Goal: Transaction & Acquisition: Book appointment/travel/reservation

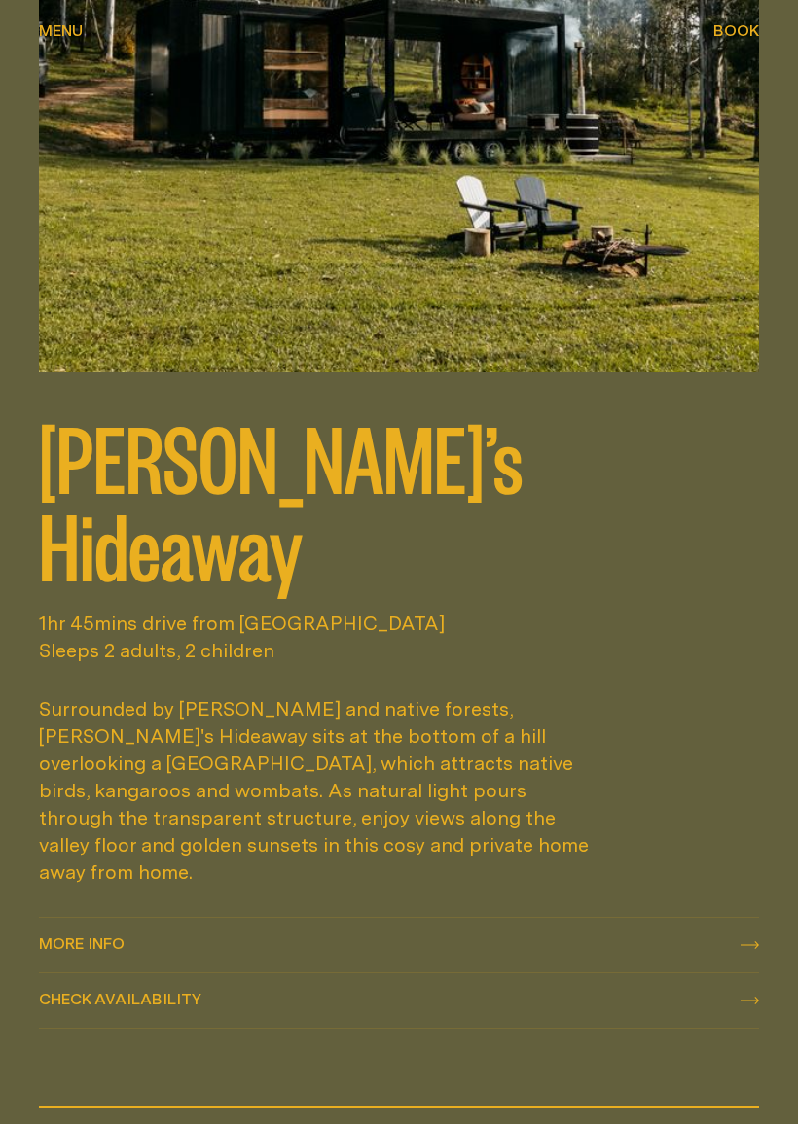
scroll to position [1479, 0]
click at [741, 941] on icon at bounding box center [749, 945] width 18 height 8
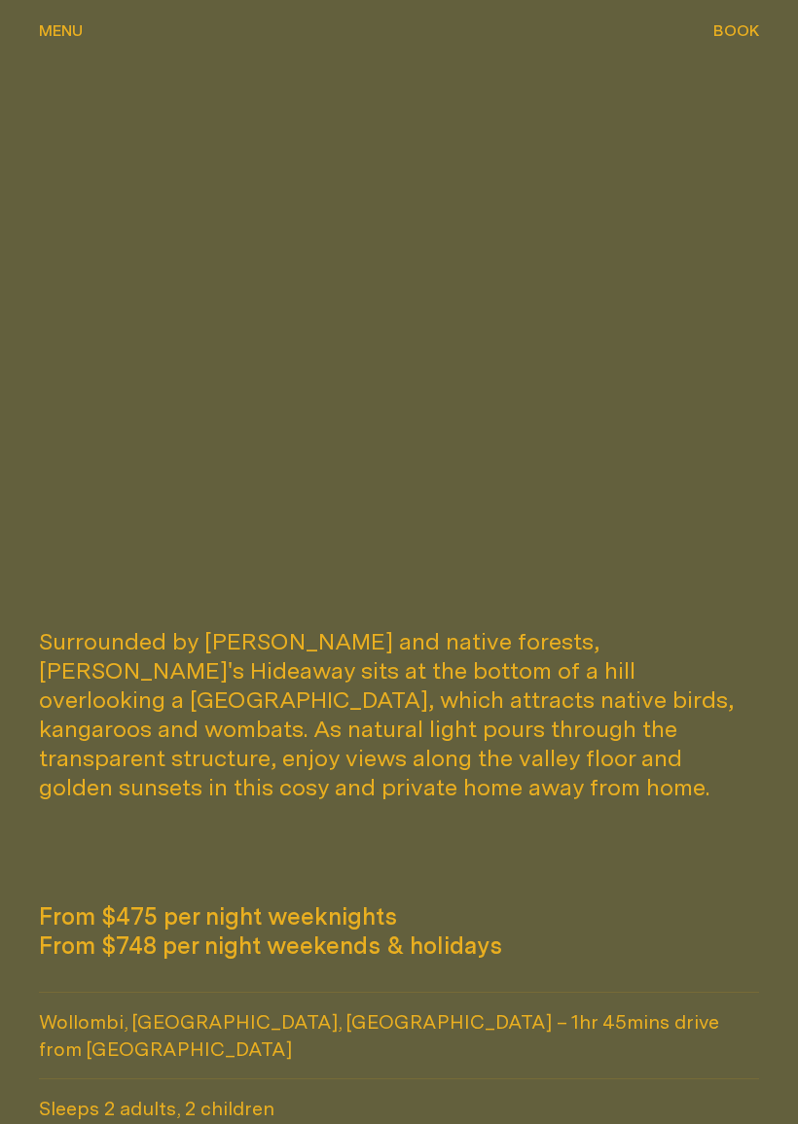
scroll to position [672, 0]
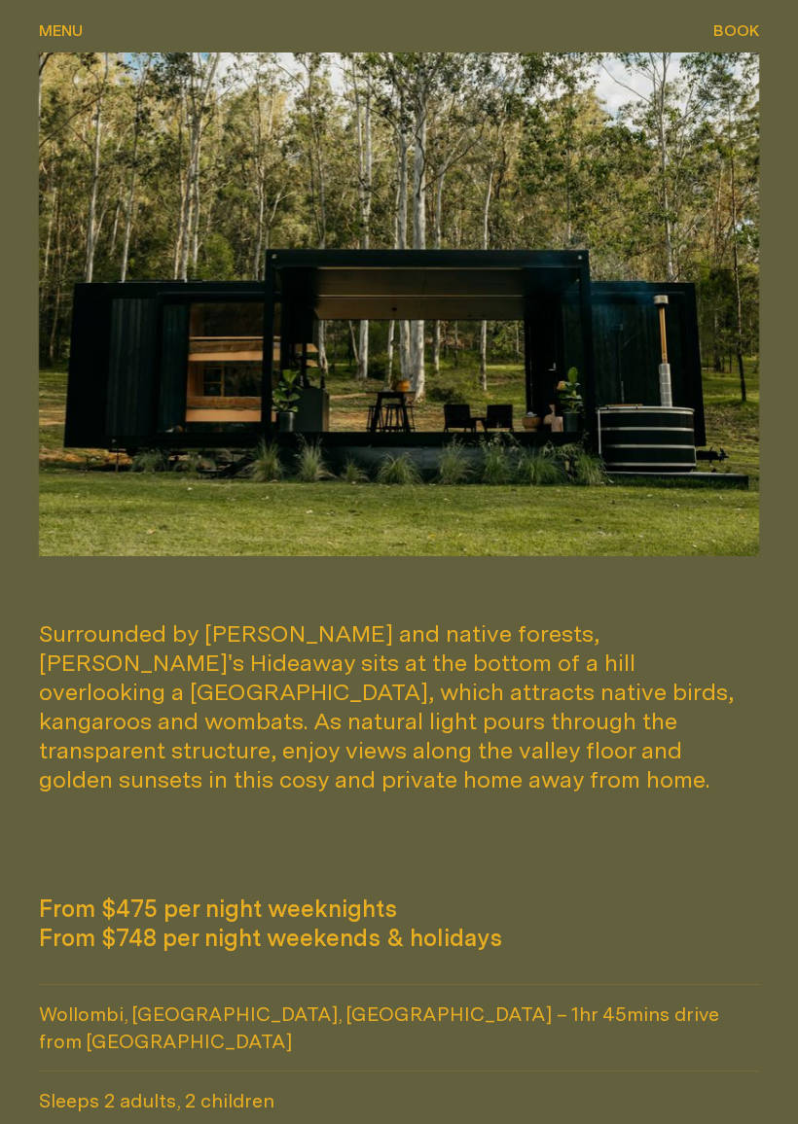
click at [124, 213] on img at bounding box center [399, 305] width 720 height 504
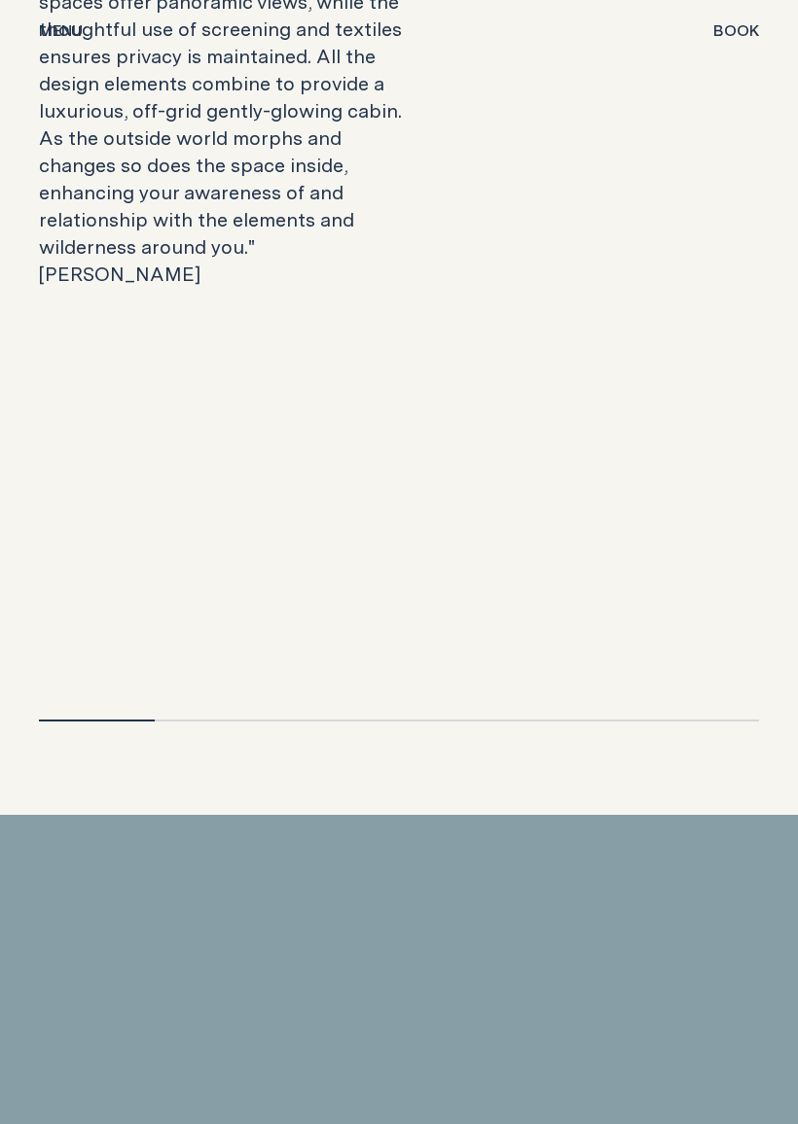
scroll to position [3918, 0]
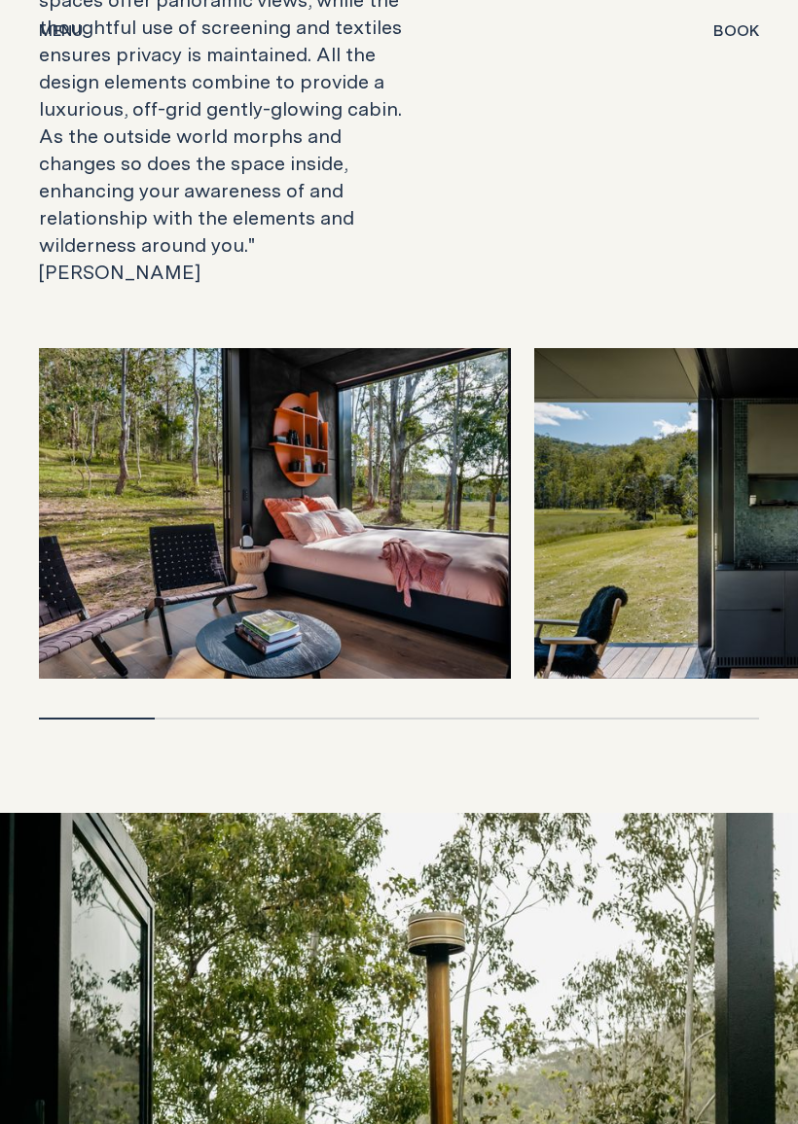
click at [214, 349] on img at bounding box center [275, 514] width 472 height 331
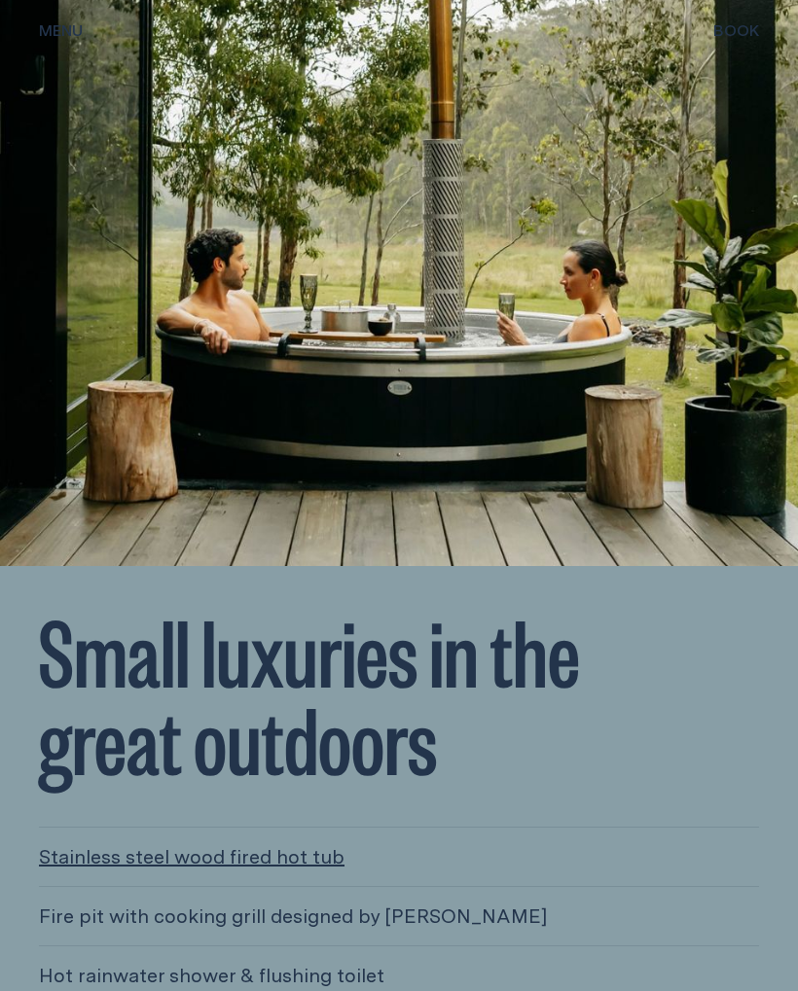
scroll to position [4903, 0]
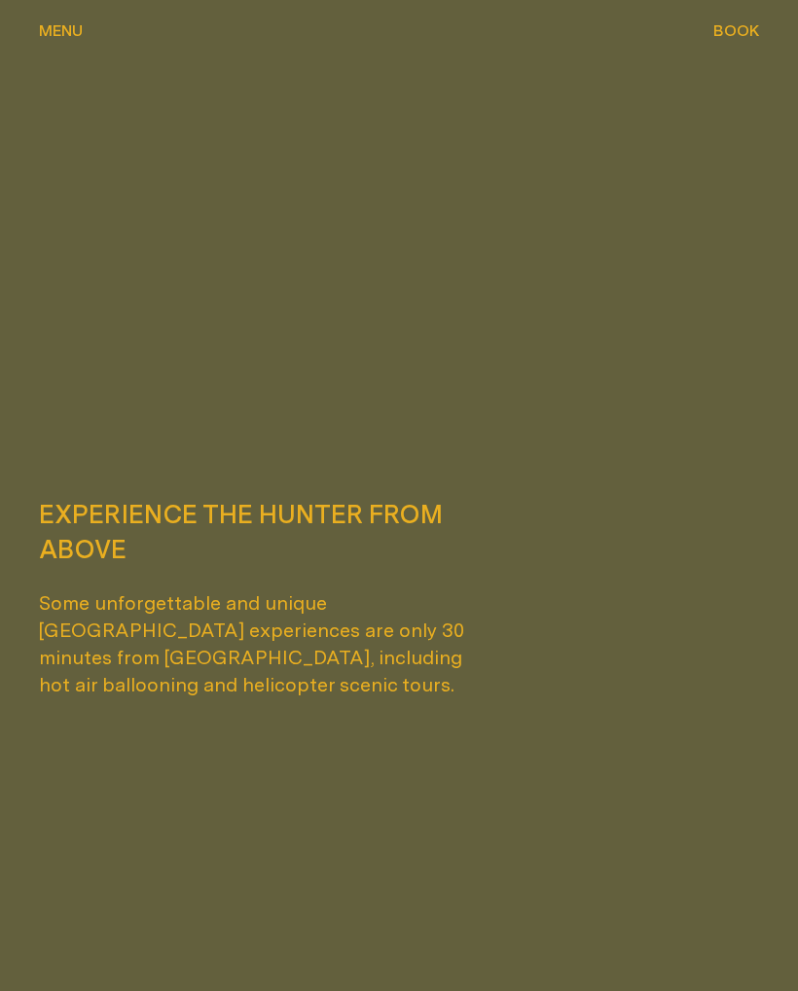
scroll to position [4456, 0]
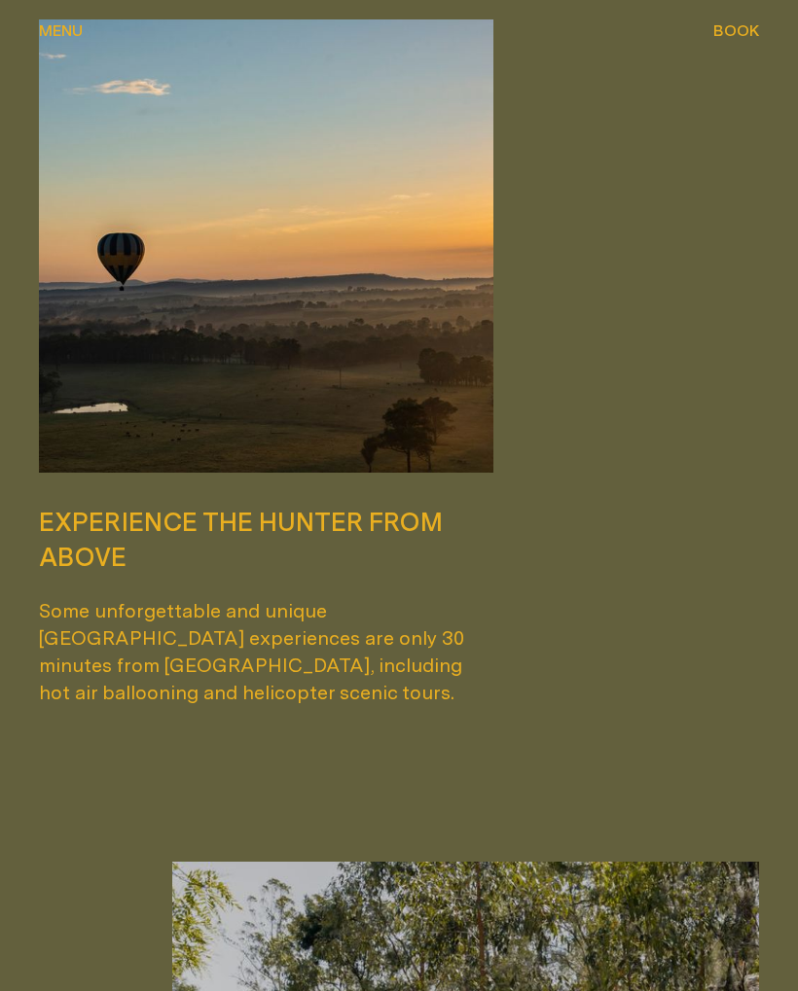
click at [63, 28] on span "Menu" at bounding box center [61, 30] width 44 height 16
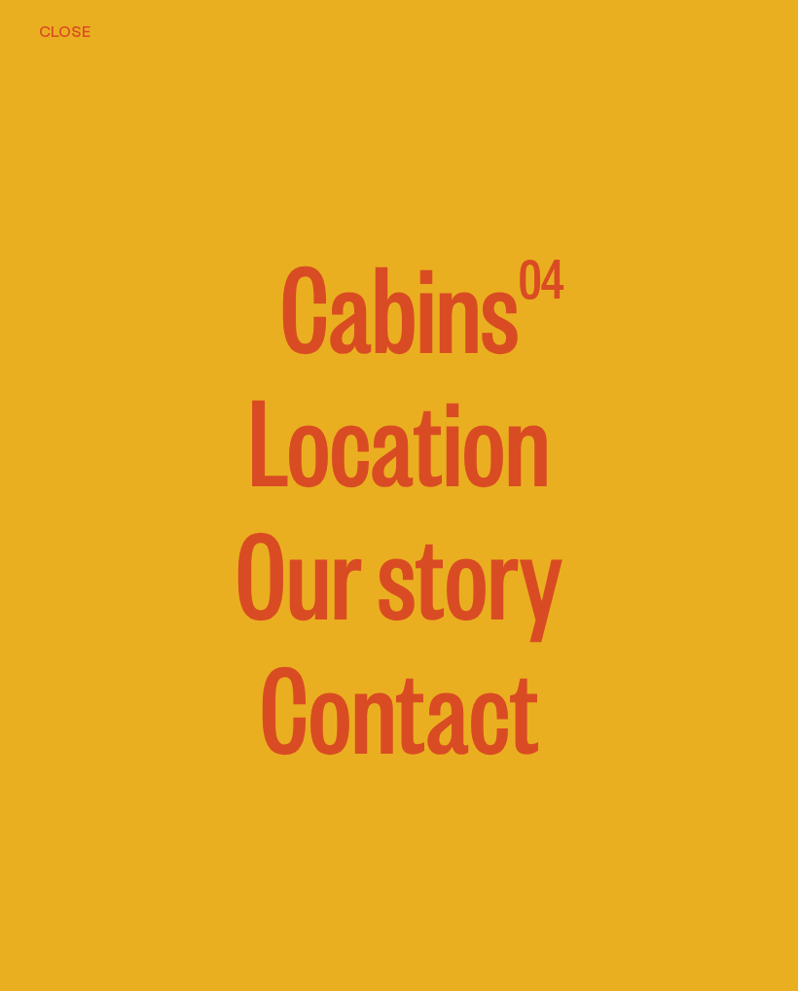
click at [605, 321] on div "04 Cabins 04" at bounding box center [399, 296] width 720 height 187
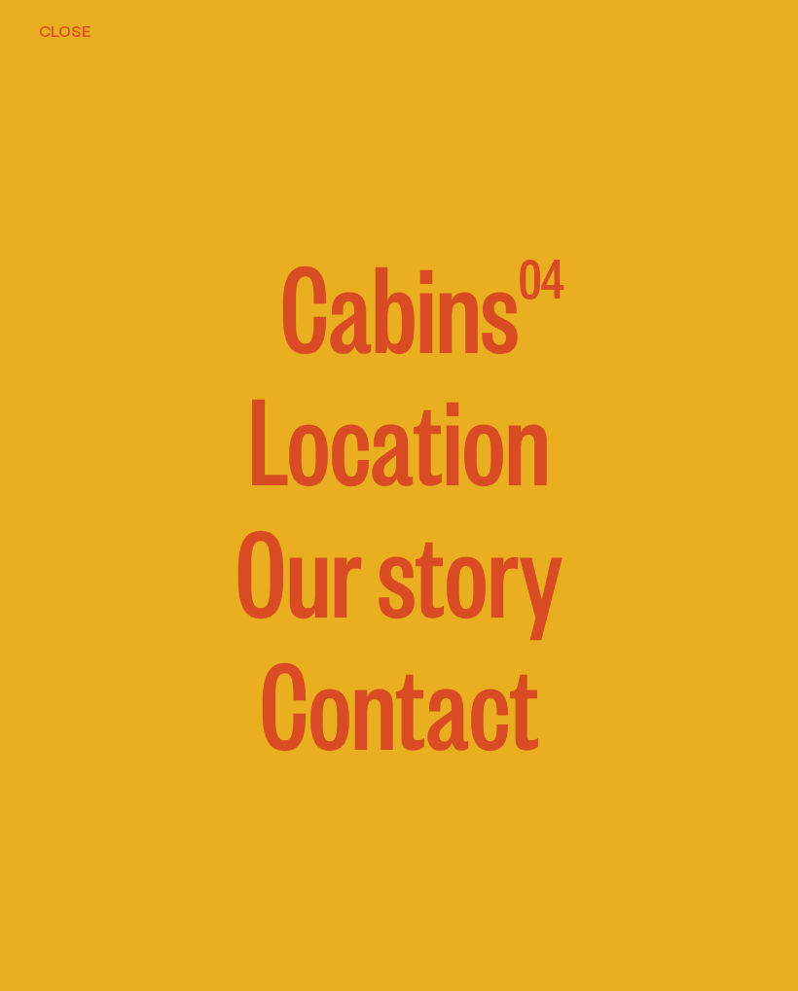
click at [455, 305] on span "Cabins" at bounding box center [399, 303] width 238 height 122
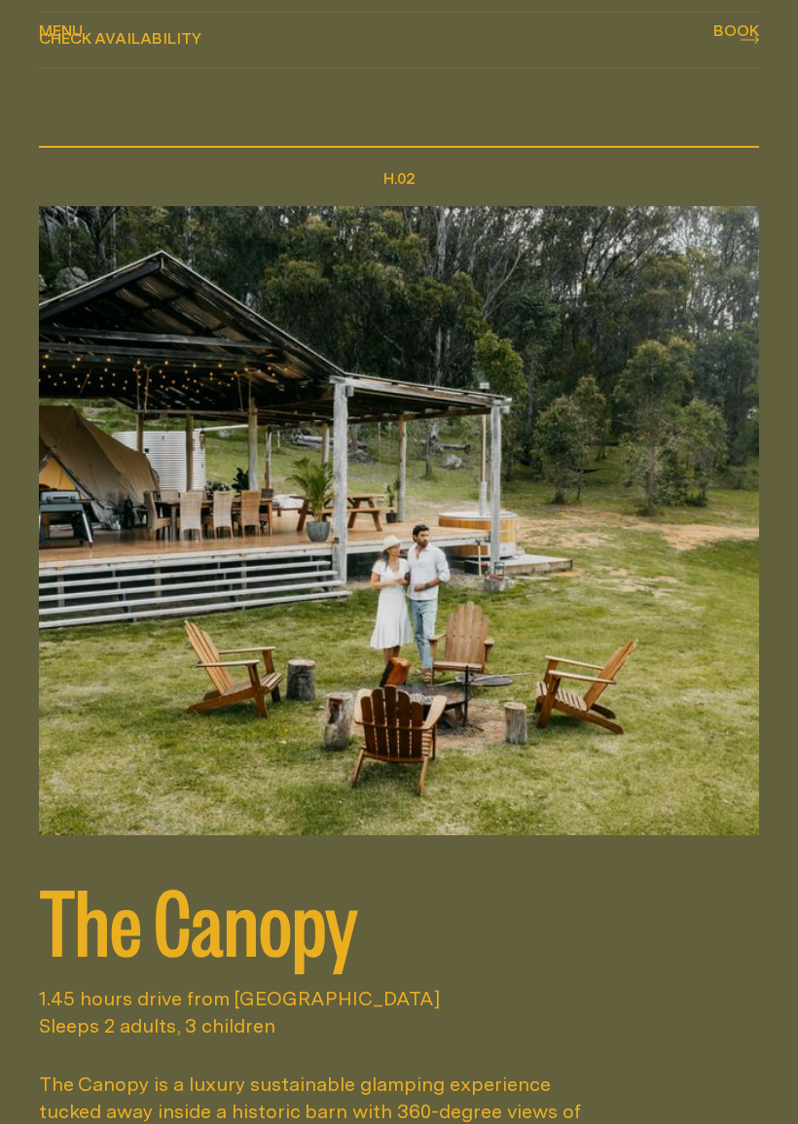
scroll to position [2452, 0]
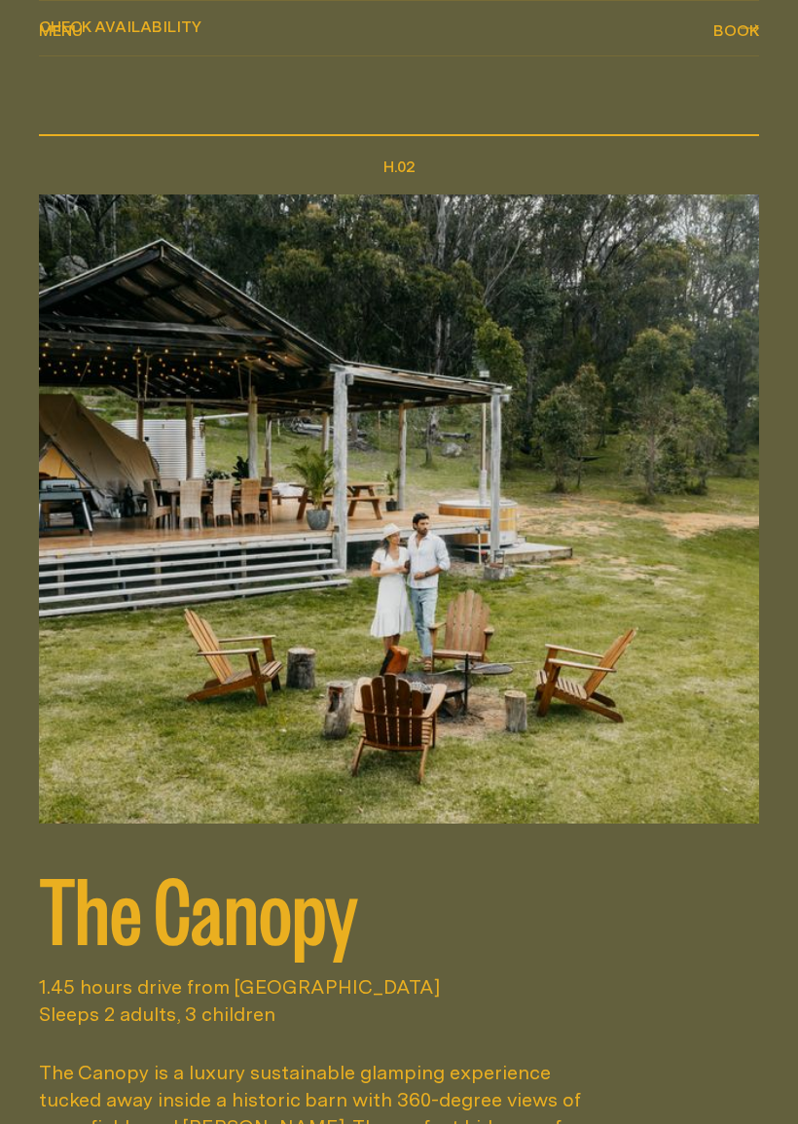
click at [541, 488] on img at bounding box center [399, 510] width 720 height 630
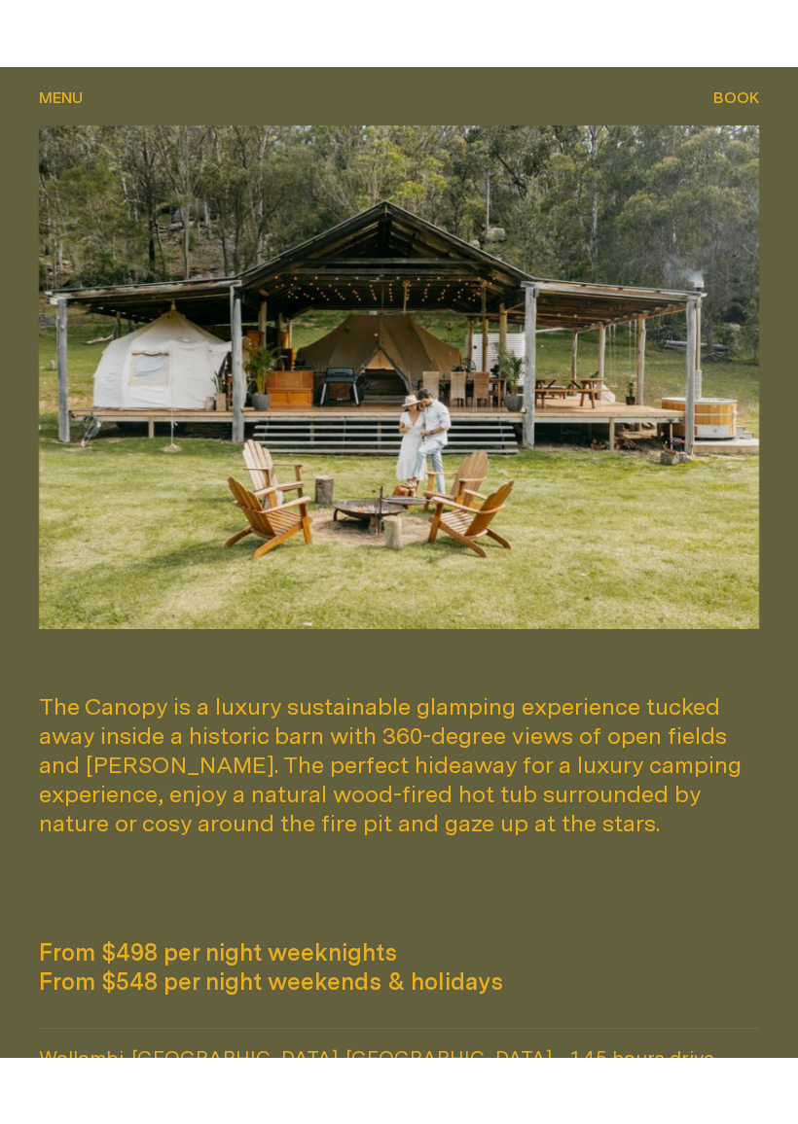
scroll to position [616, 0]
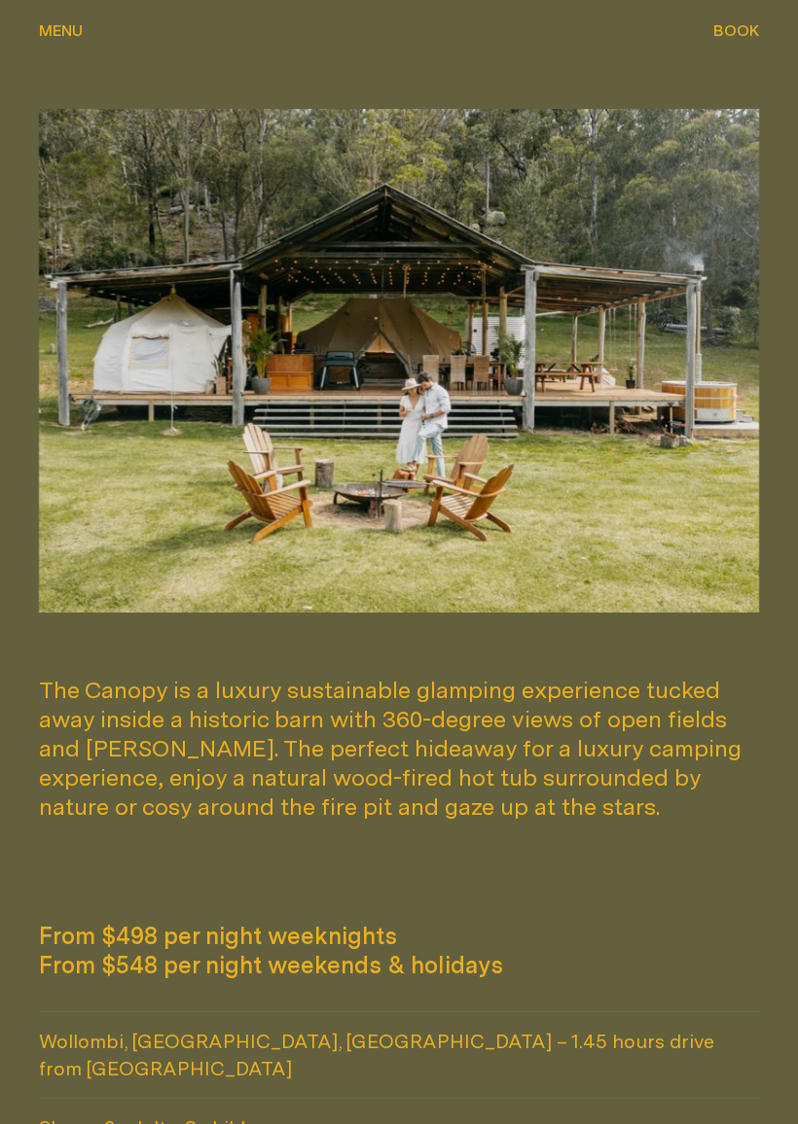
click at [665, 520] on img at bounding box center [399, 361] width 720 height 504
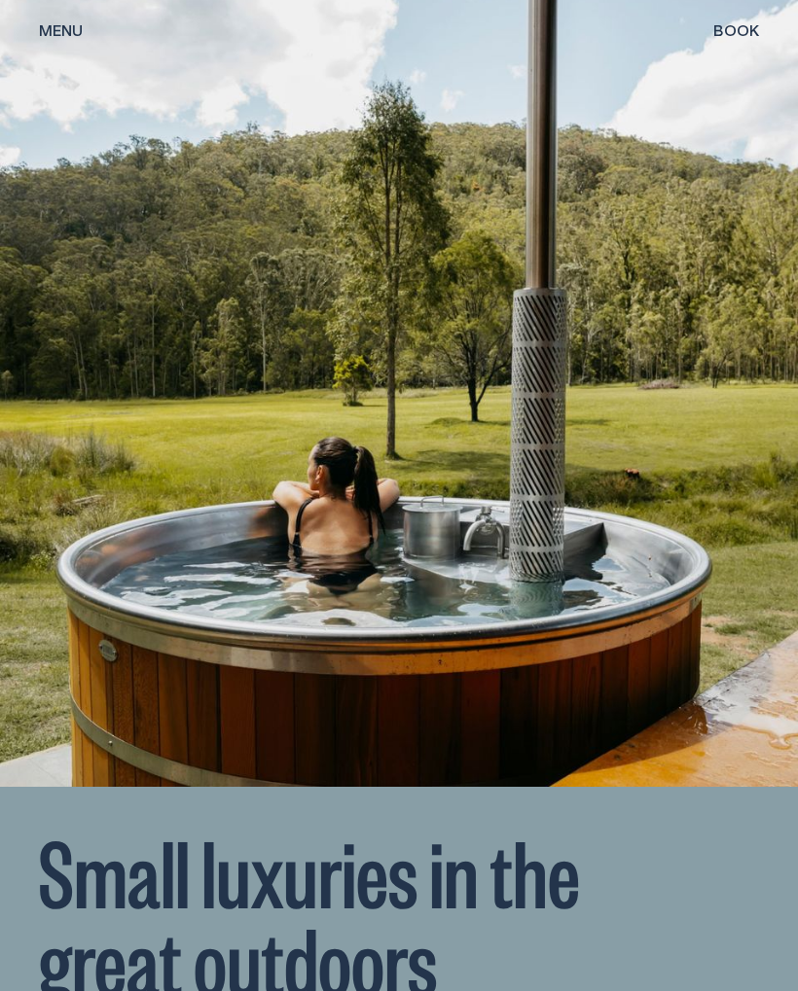
scroll to position [4781, 0]
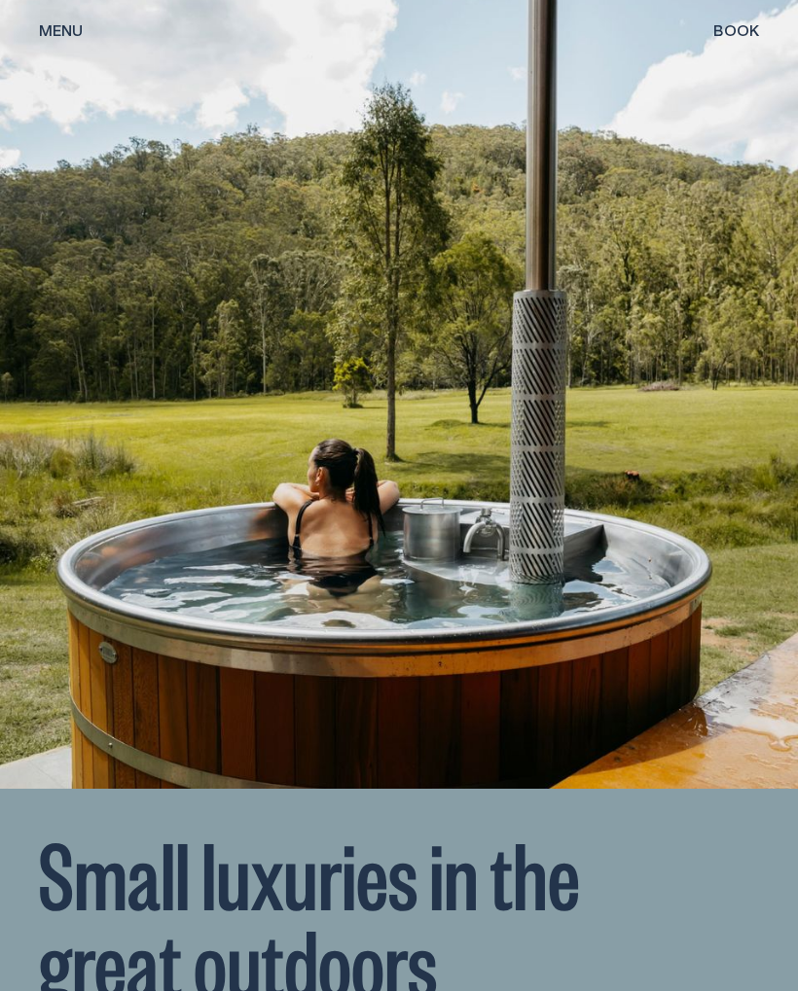
click at [52, 17] on img at bounding box center [399, 391] width 798 height 798
click at [53, 38] on span "Menu" at bounding box center [61, 46] width 44 height 16
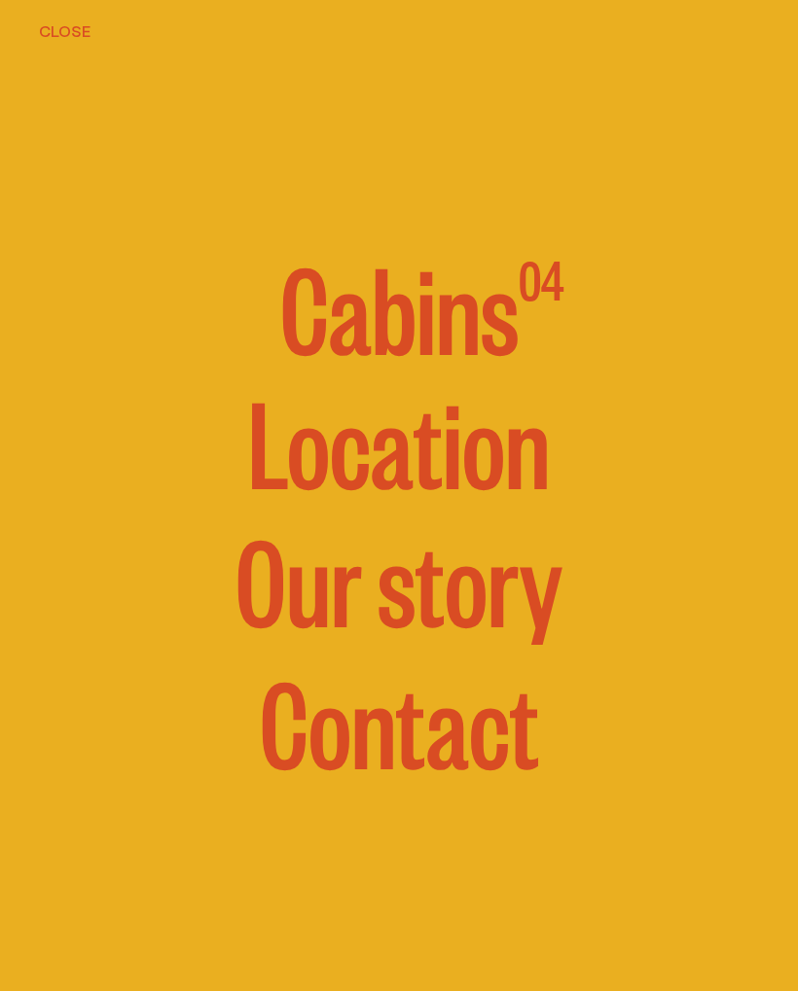
click at [599, 328] on div "04 Cabins 04" at bounding box center [399, 296] width 720 height 187
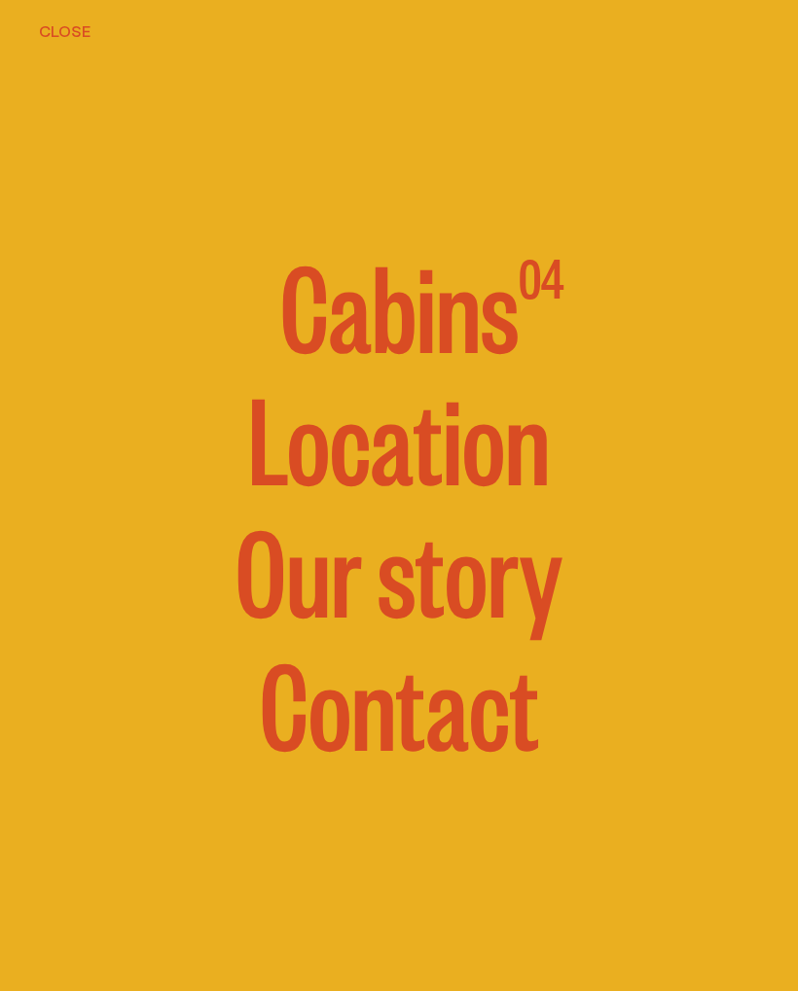
click at [513, 323] on span "Cabins" at bounding box center [399, 303] width 238 height 122
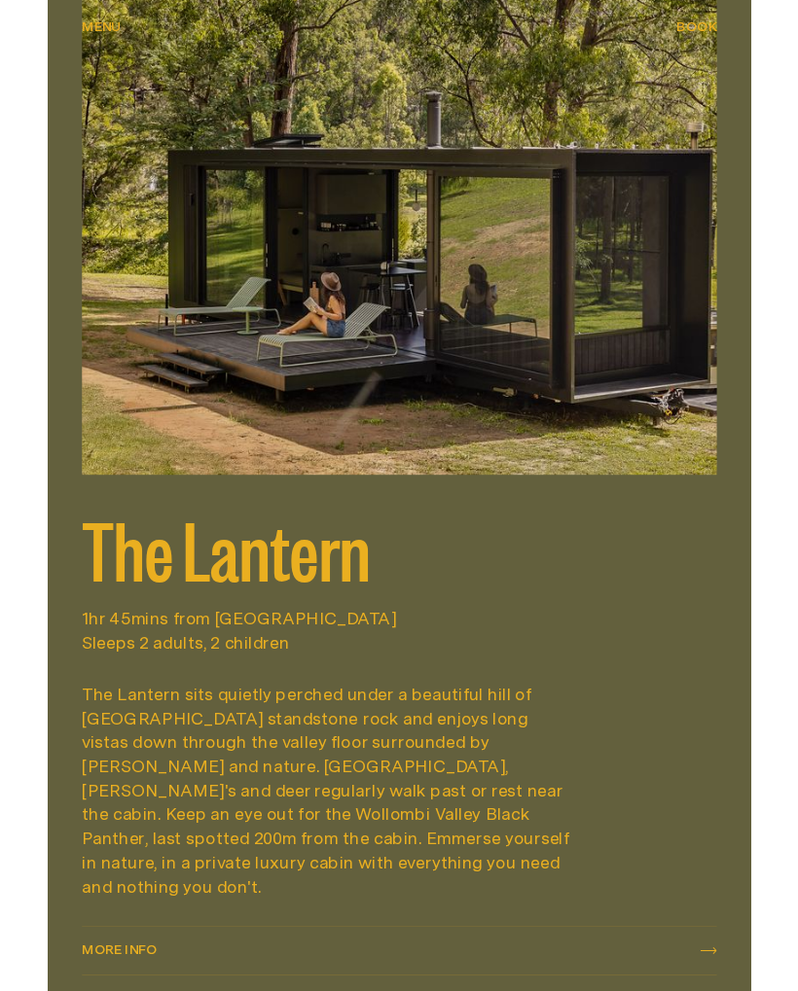
scroll to position [4047, 0]
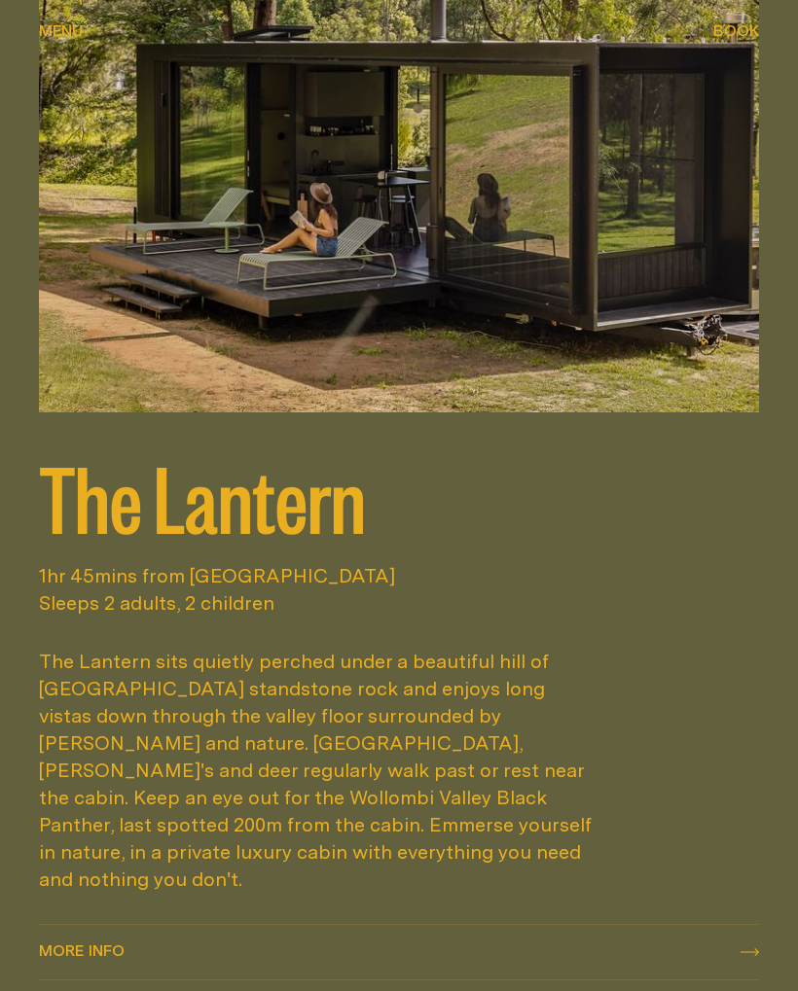
click at [753, 948] on icon at bounding box center [749, 952] width 18 height 8
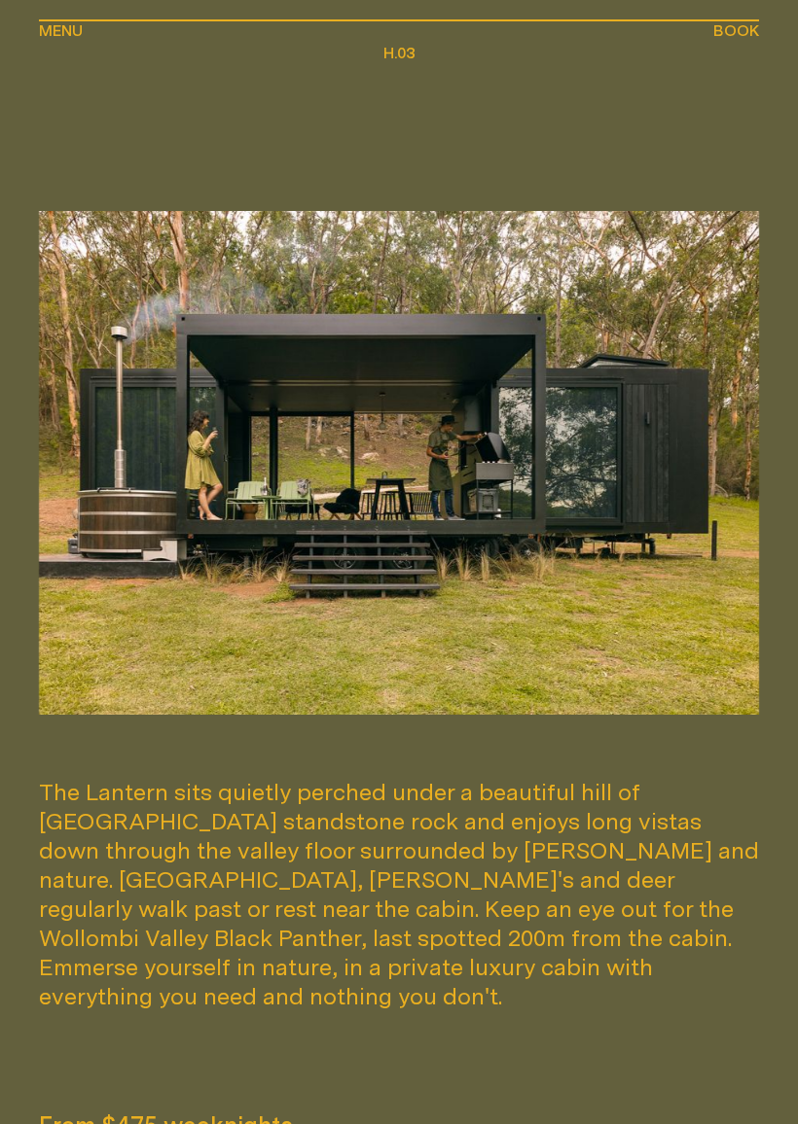
scroll to position [514, 0]
click at [770, 672] on div at bounding box center [399, 463] width 798 height 504
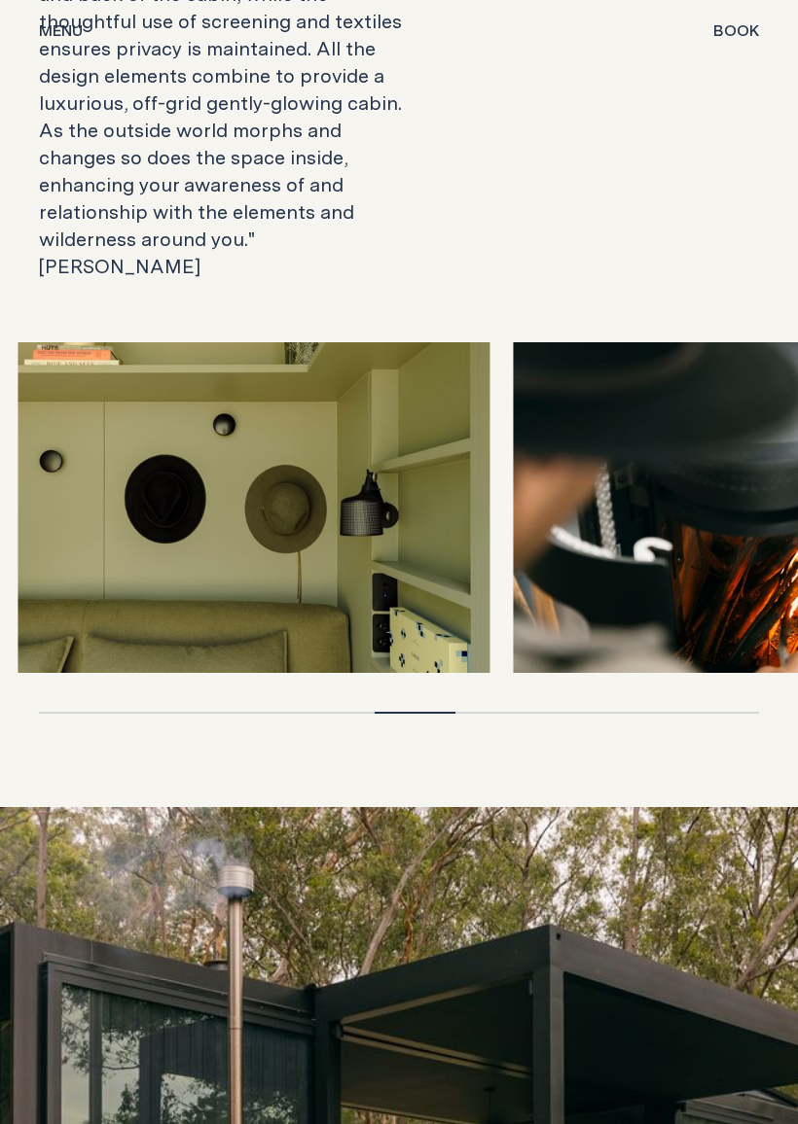
scroll to position [4184, 0]
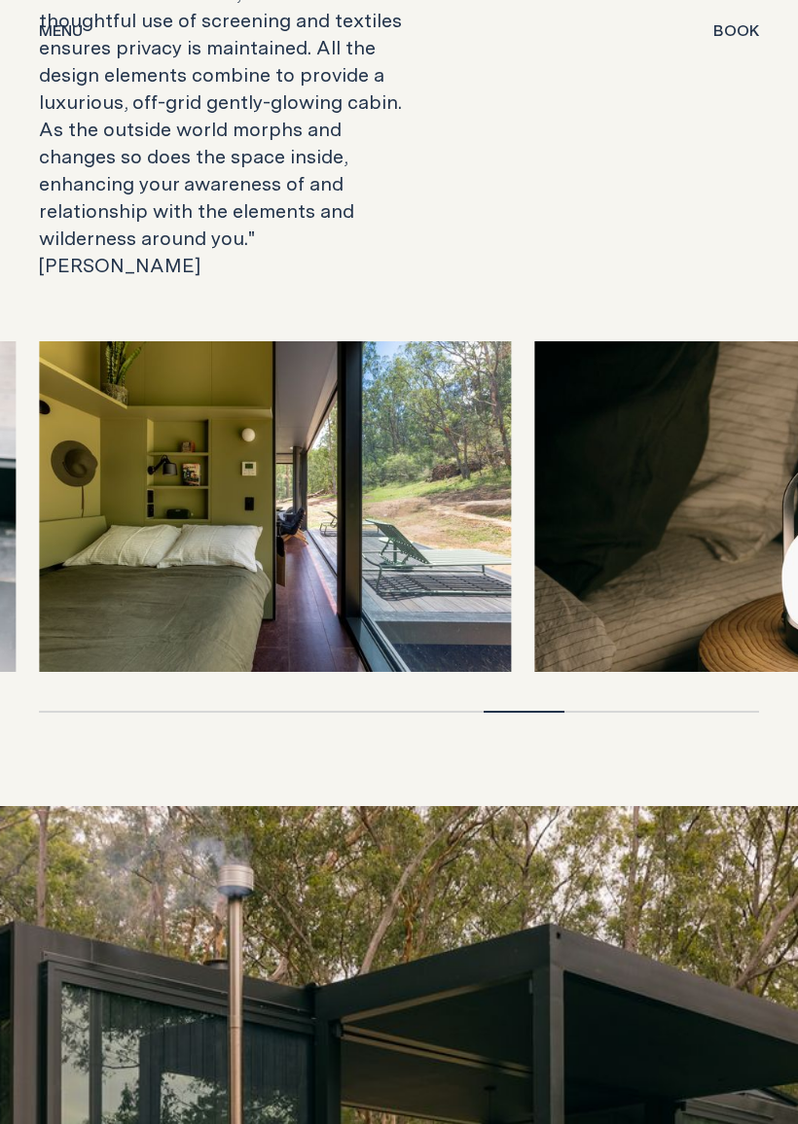
click at [571, 561] on img at bounding box center [770, 506] width 472 height 331
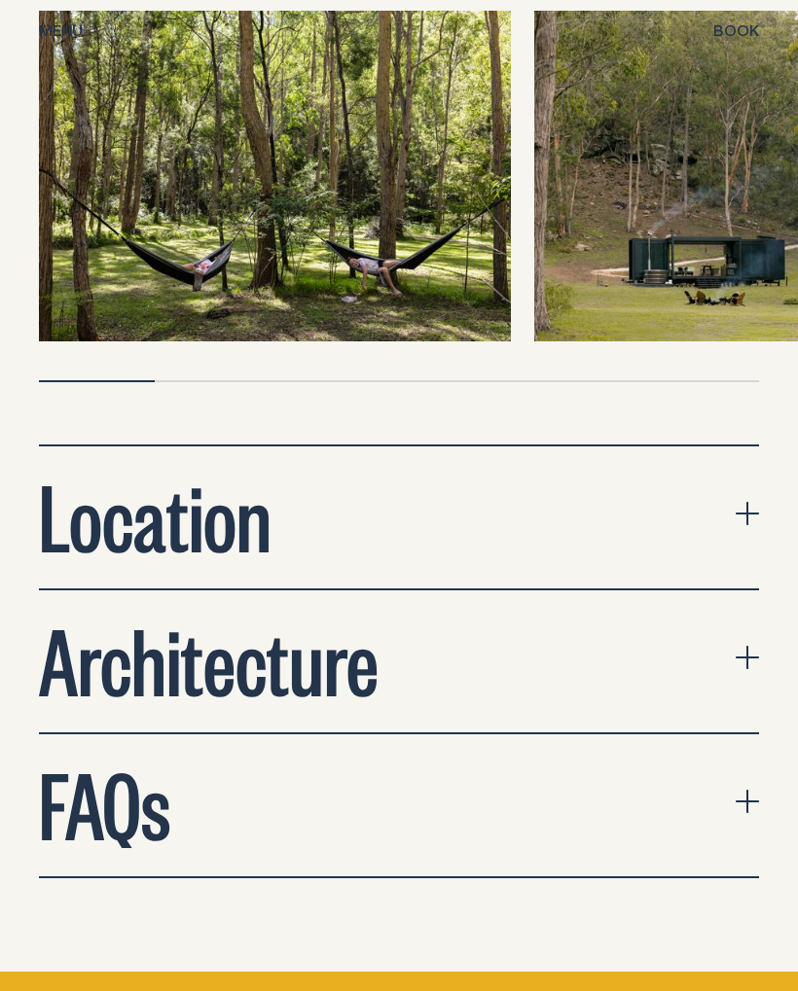
scroll to position [7263, 0]
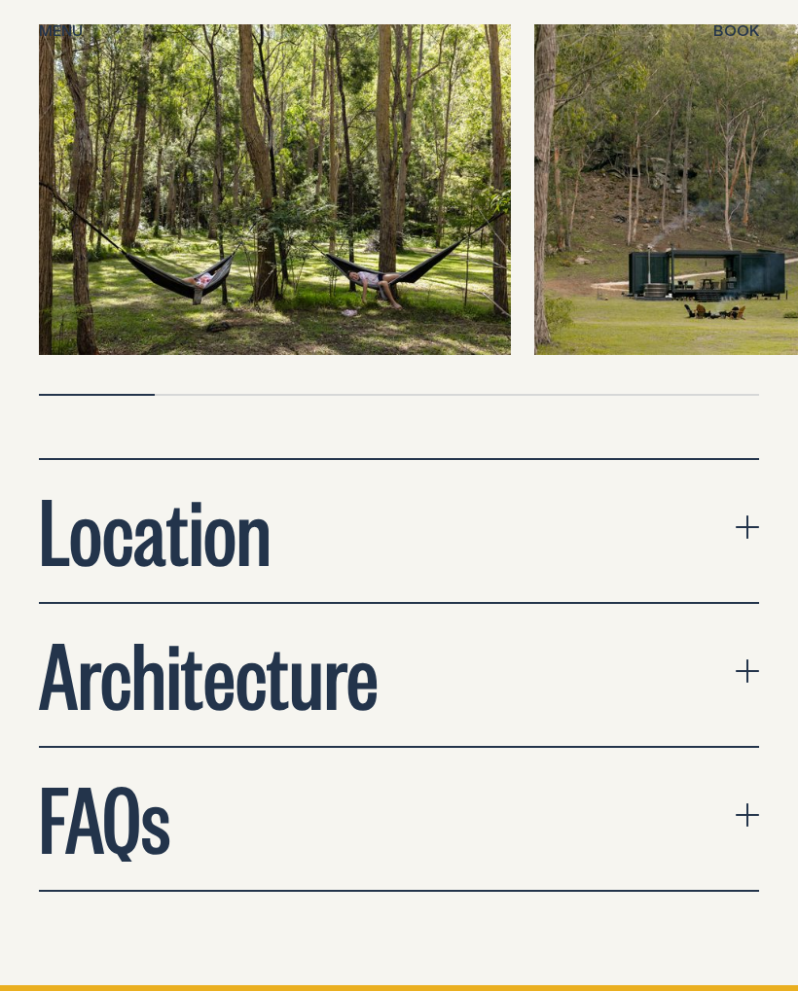
click at [740, 34] on span "Book" at bounding box center [736, 30] width 46 height 16
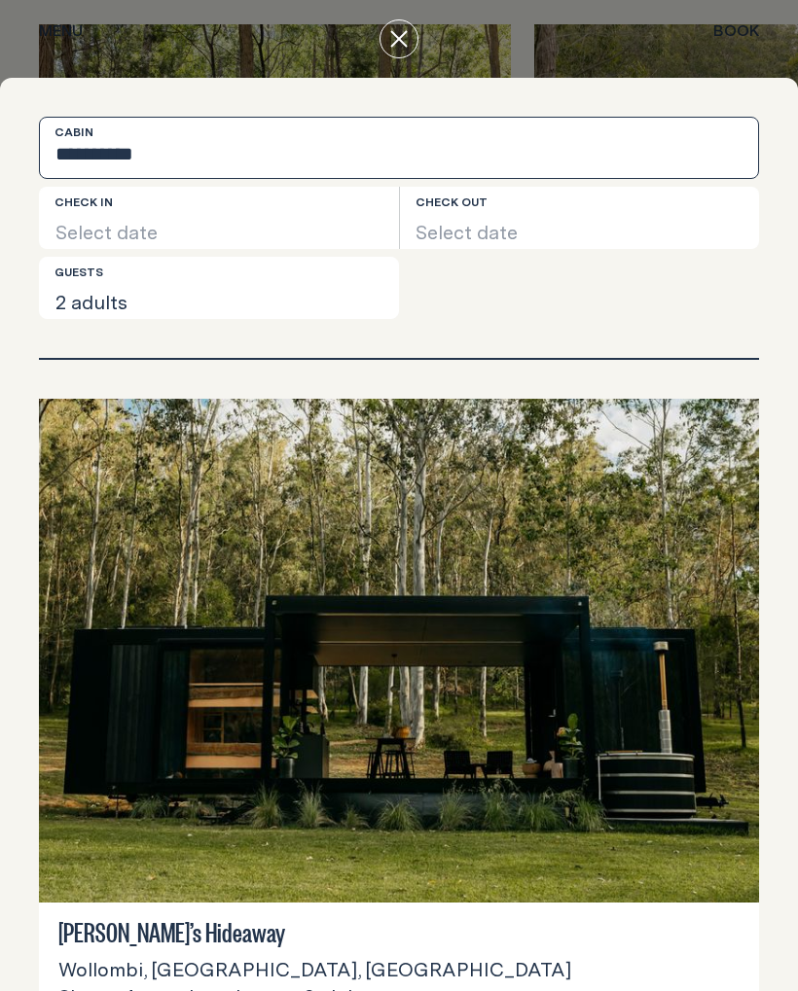
click at [410, 151] on select "**********" at bounding box center [399, 148] width 720 height 62
select select "******"
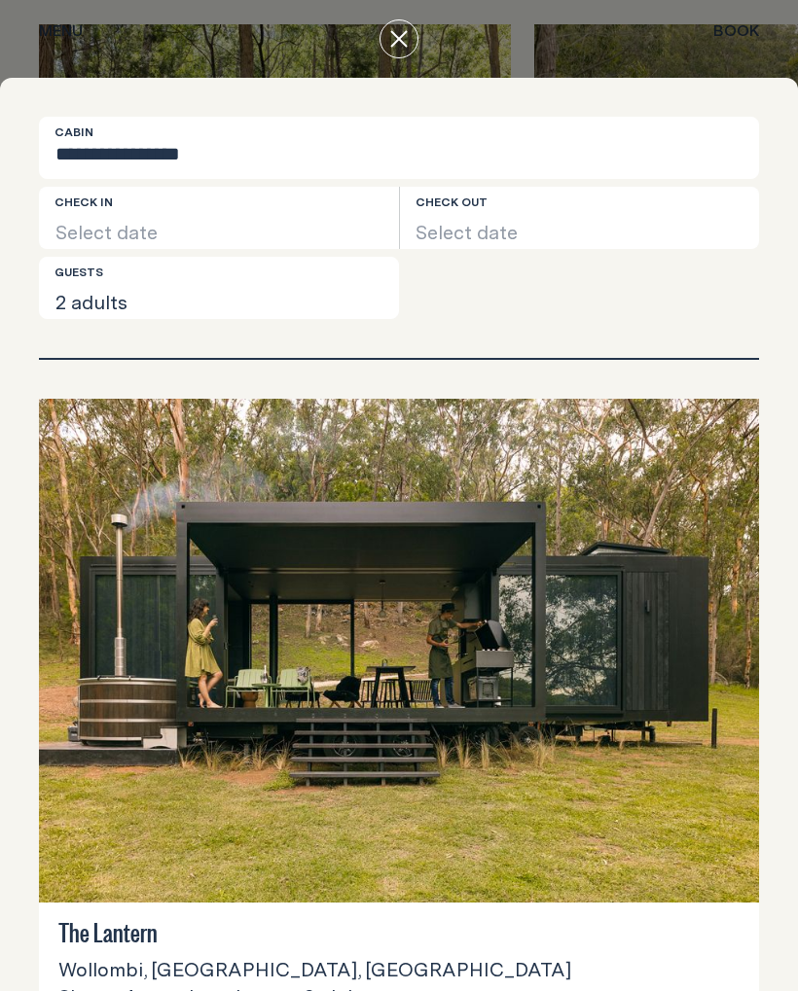
click at [330, 219] on button "Select date" at bounding box center [219, 218] width 360 height 62
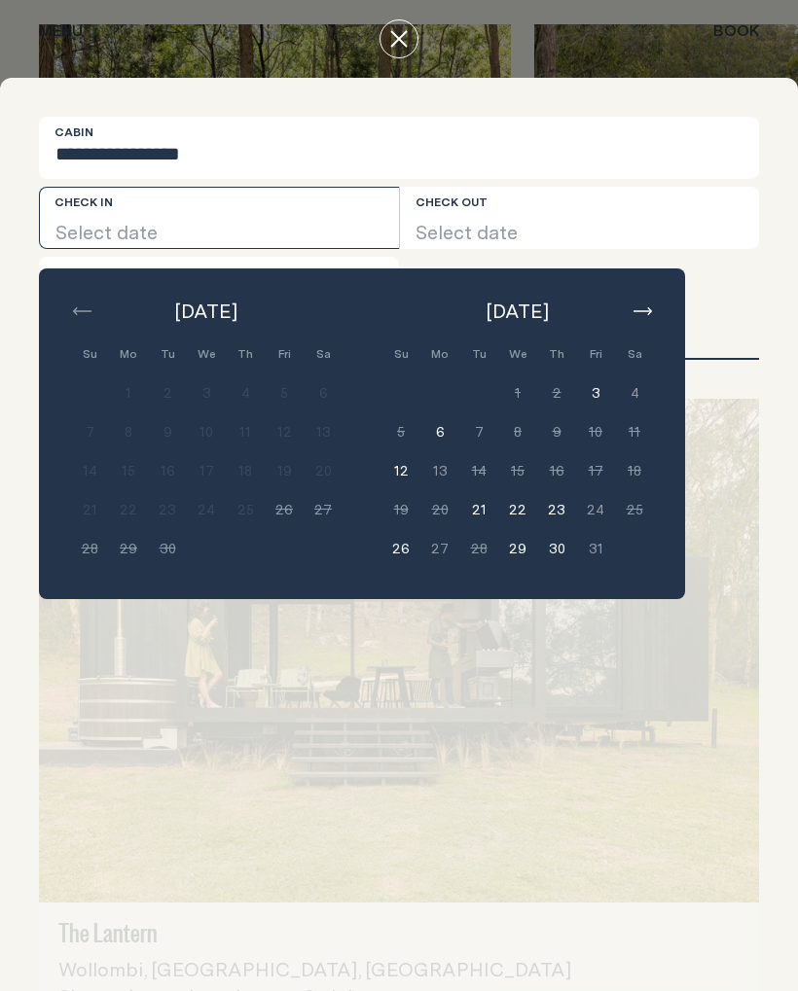
click at [650, 308] on icon "button" at bounding box center [642, 311] width 18 height 8
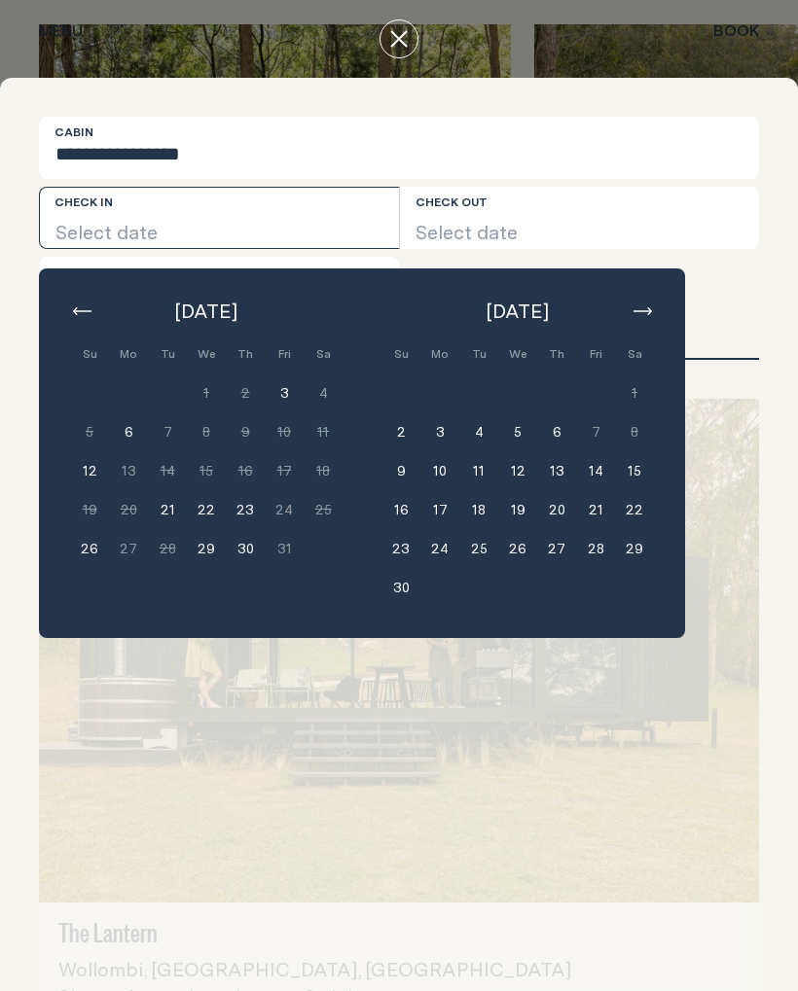
click at [643, 308] on icon "button" at bounding box center [642, 311] width 18 height 8
click at [649, 309] on icon "button" at bounding box center [642, 311] width 18 height 8
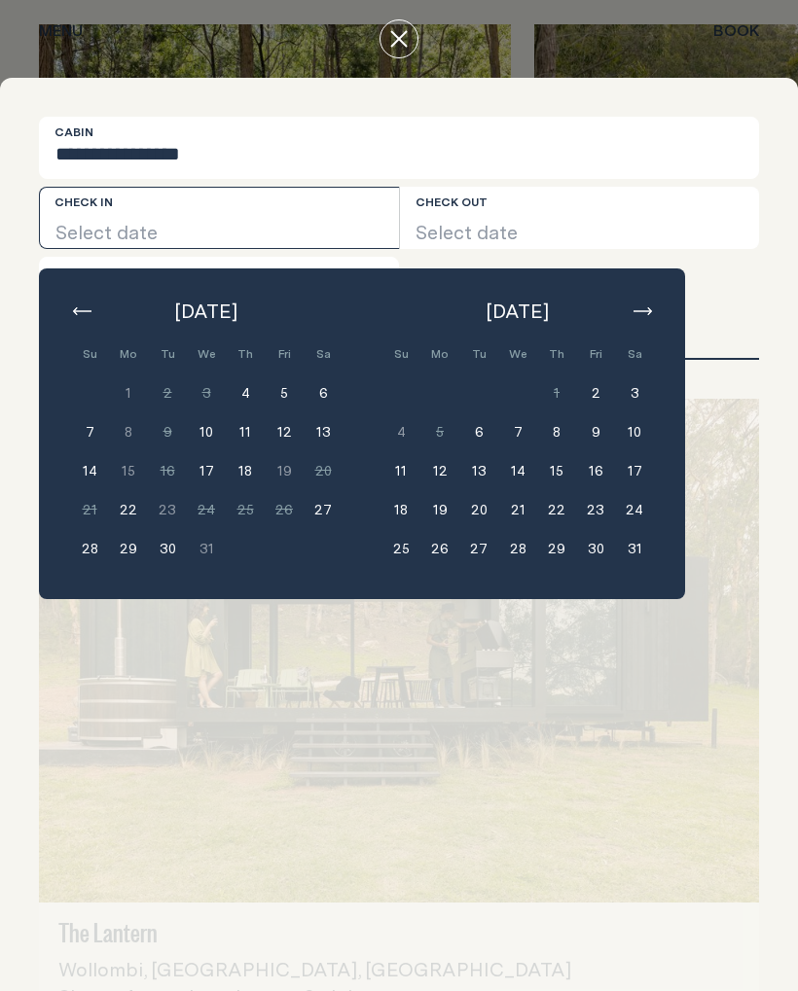
click at [643, 504] on button "24" at bounding box center [634, 509] width 39 height 39
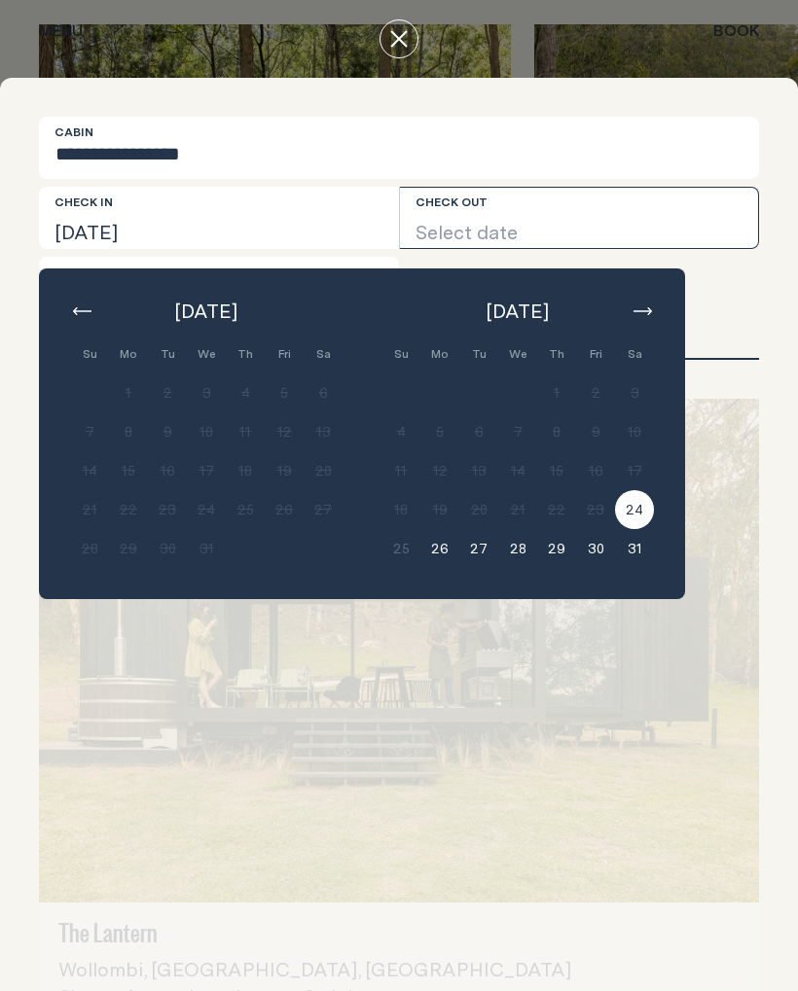
click at [443, 549] on button "26" at bounding box center [439, 548] width 39 height 39
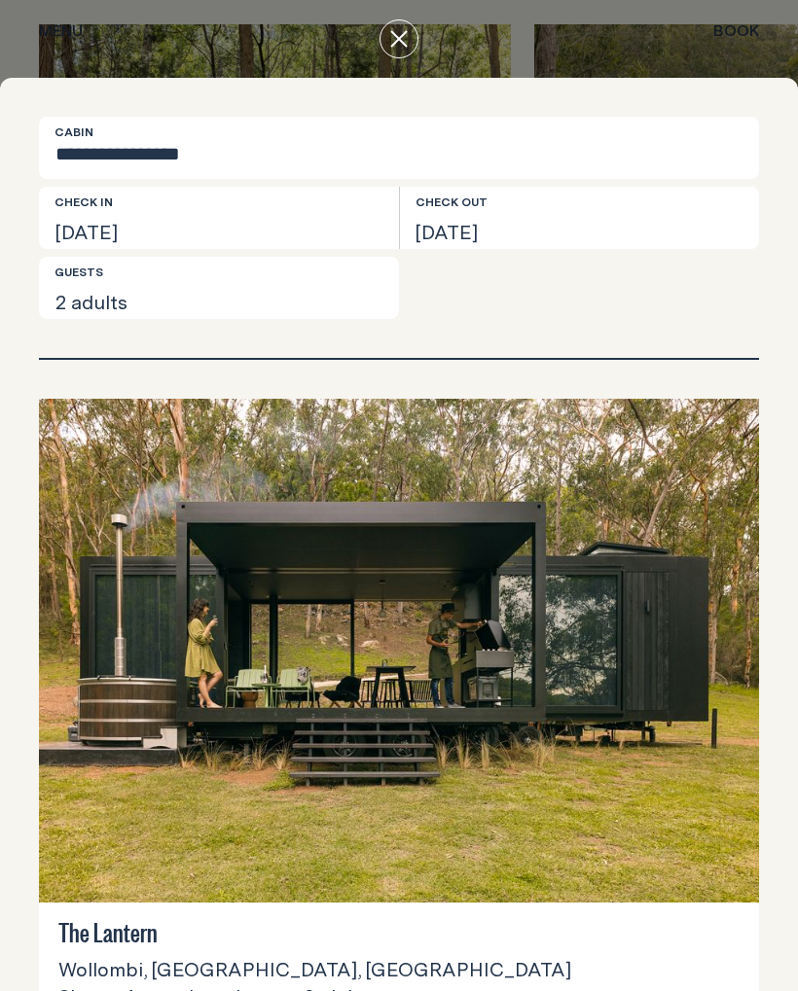
scroll to position [0, 0]
